Goal: Information Seeking & Learning: Learn about a topic

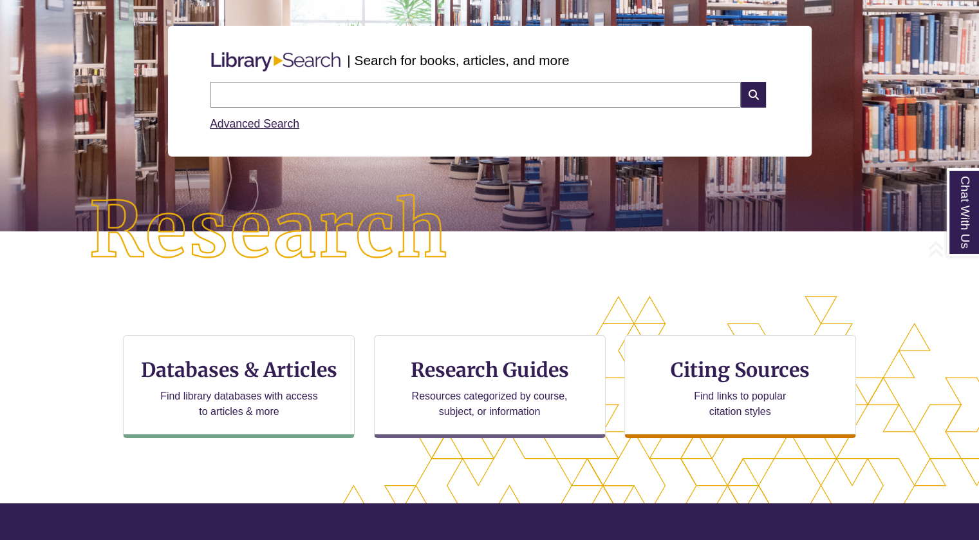
scroll to position [157, 0]
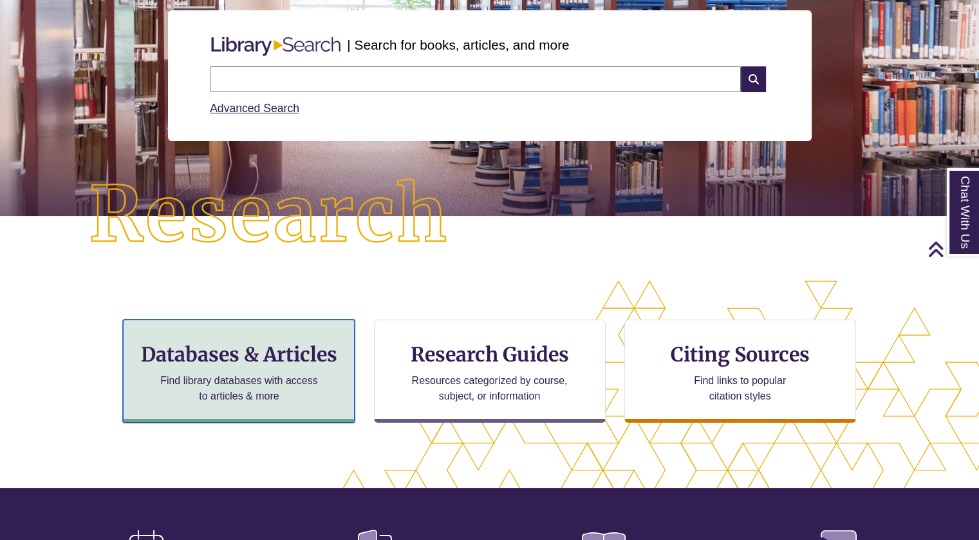
click at [198, 358] on h3 "Databases & Articles" at bounding box center [239, 354] width 210 height 24
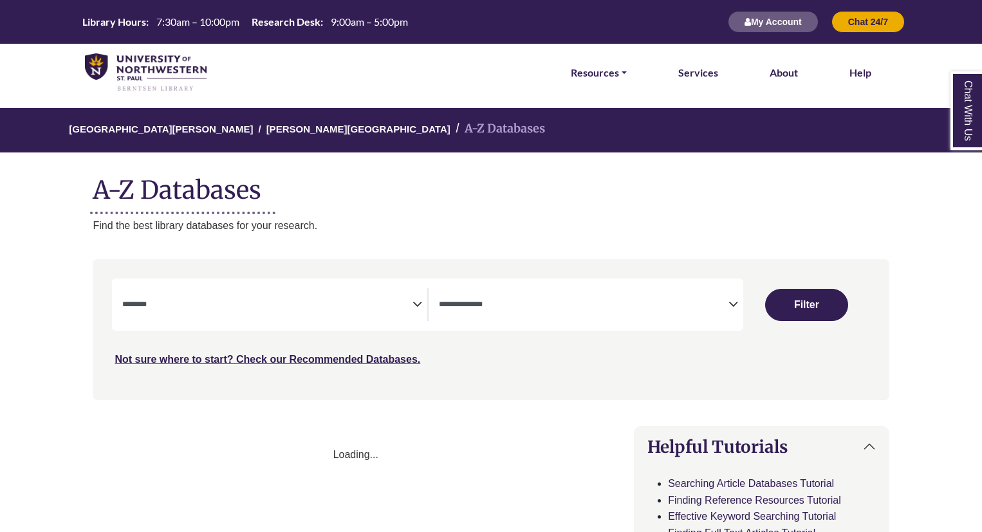
select select "Database Subject Filter"
select select "Database Types Filter"
select select "Database Subject Filter"
select select "Database Types Filter"
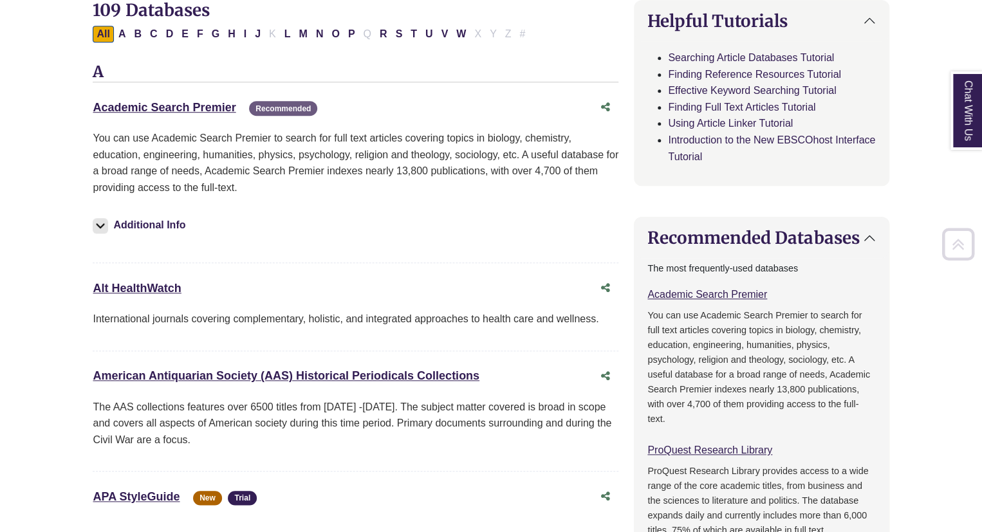
scroll to position [429, 0]
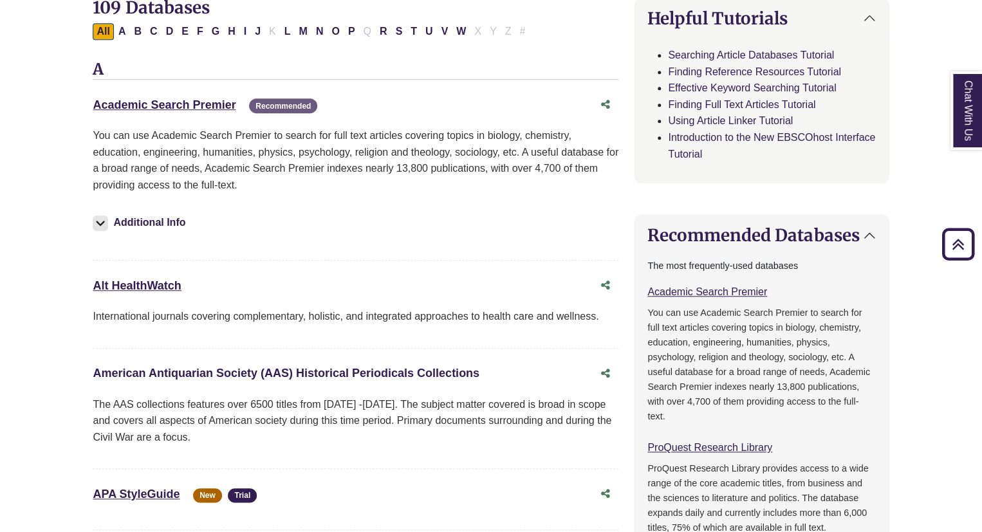
click at [322, 371] on link "American Antiquarian Society (AAS) Historical Periodicals Collections This link…" at bounding box center [286, 373] width 387 height 13
